Goal: Transaction & Acquisition: Purchase product/service

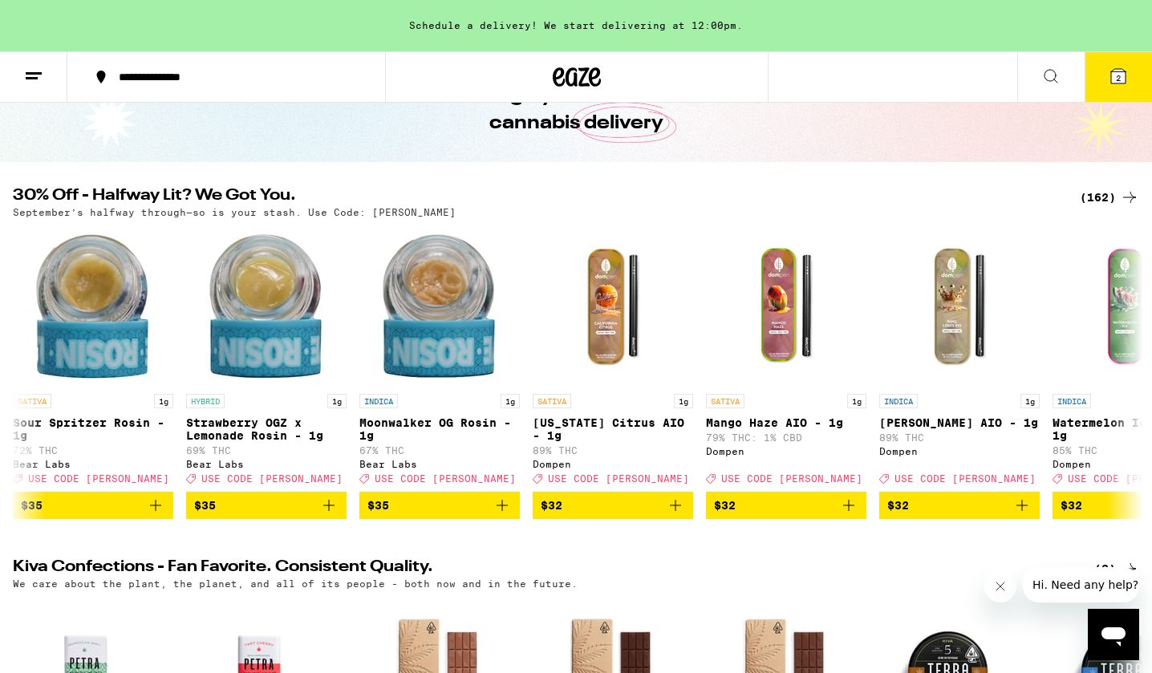
scroll to position [106, 0]
